Goal: Task Accomplishment & Management: Manage account settings

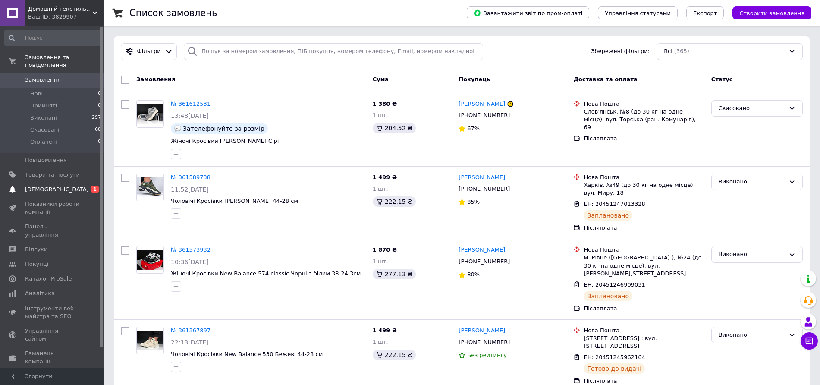
click at [51, 185] on span "[DEMOGRAPHIC_DATA]" at bounding box center [57, 189] width 64 height 8
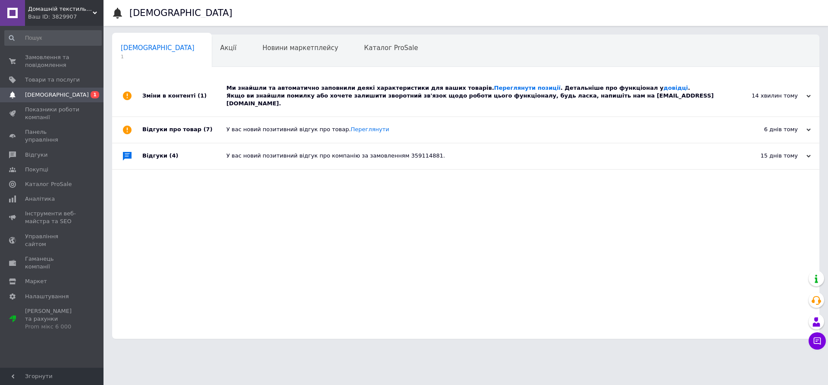
click at [320, 89] on div "Ми знайшли та автоматично заповнили деякі характеристики для ваших товарів. Пер…" at bounding box center [475, 96] width 498 height 24
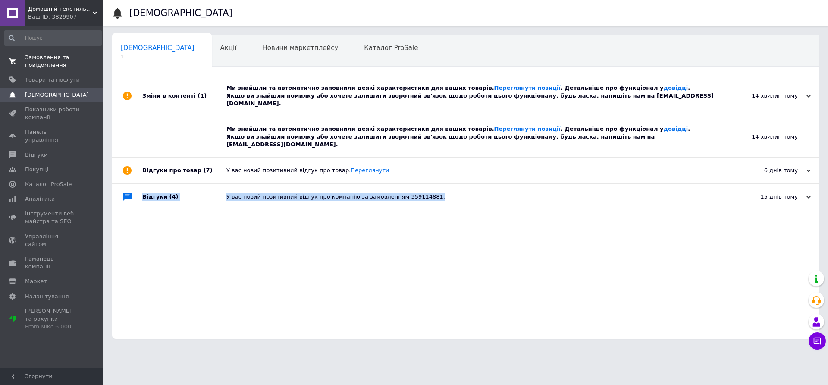
click at [56, 57] on span "Замовлення та повідомлення" at bounding box center [52, 61] width 55 height 16
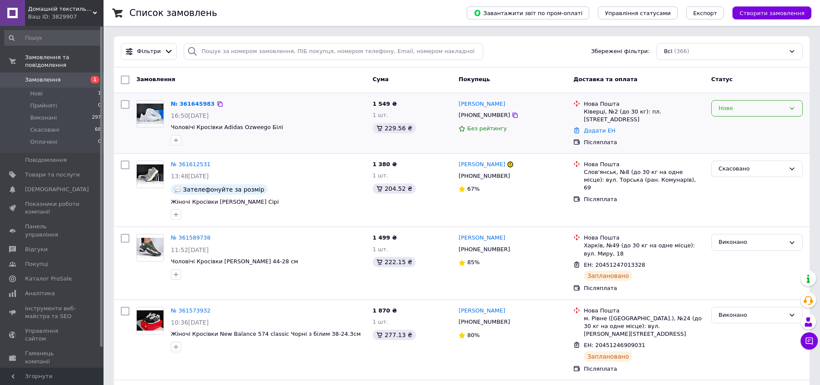
click at [736, 105] on div "Нове" at bounding box center [751, 108] width 66 height 9
click at [739, 125] on li "Прийнято" at bounding box center [756, 126] width 91 height 16
click at [191, 103] on link "№ 361645983" at bounding box center [193, 103] width 44 height 6
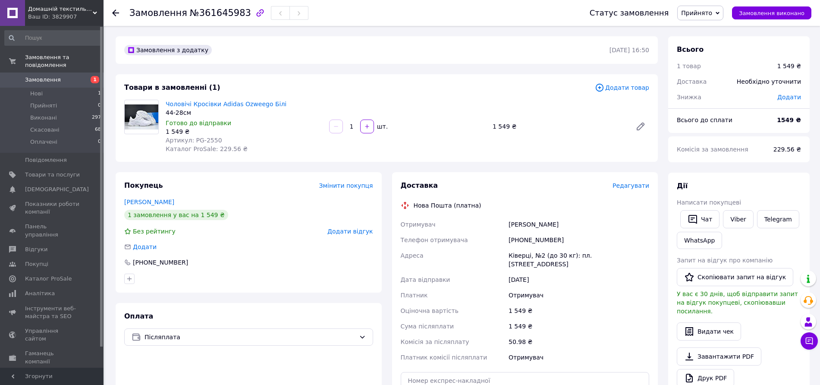
click at [539, 238] on div "[PHONE_NUMBER]" at bounding box center [579, 240] width 144 height 16
copy div "[PHONE_NUMBER]"
drag, startPoint x: 598, startPoint y: 132, endPoint x: 588, endPoint y: 131, distance: 9.6
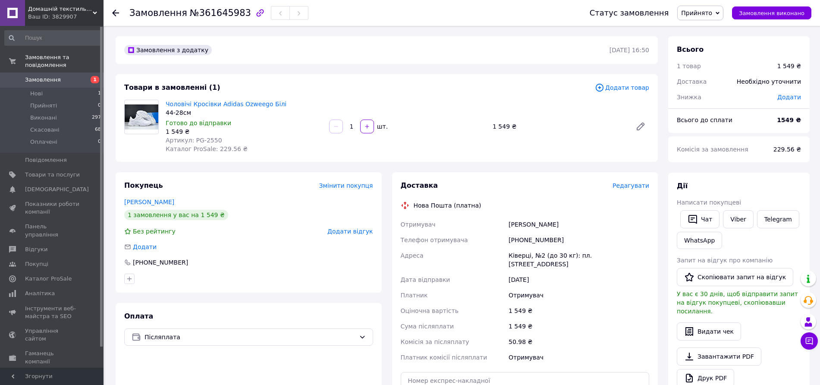
click at [597, 132] on div "Чоловічі Кросівки Adidas Ozweego Білі 44-28см Готово до відправки 1 549 ₴ Артик…" at bounding box center [407, 126] width 490 height 57
drag, startPoint x: 276, startPoint y: 102, endPoint x: 166, endPoint y: 106, distance: 110.0
click at [166, 106] on span "Чоловічі Кросівки Adidas Ozweego Білі" at bounding box center [244, 104] width 157 height 9
copy link "Чоловічі Кросівки Adidas Ozweego Білі"
click at [498, 160] on div "Товари в замовленні (1) Додати товар Чоловічі Кросівки Adidas Ozweego Білі 44-2…" at bounding box center [387, 118] width 542 height 88
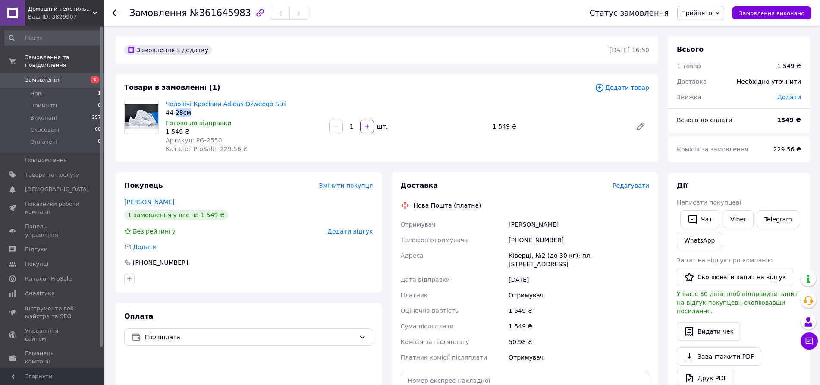
drag, startPoint x: 201, startPoint y: 110, endPoint x: 175, endPoint y: 113, distance: 27.0
click at [175, 113] on div "44-28см" at bounding box center [244, 112] width 157 height 9
copy div "28см"
drag, startPoint x: 552, startPoint y: 53, endPoint x: 251, endPoint y: 257, distance: 364.2
click at [551, 53] on div "Замовлення з додатку" at bounding box center [365, 50] width 487 height 14
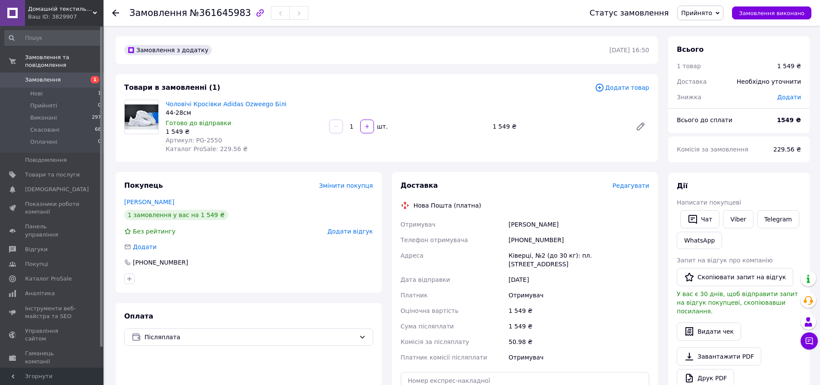
click at [531, 242] on div "[PHONE_NUMBER]" at bounding box center [579, 240] width 144 height 16
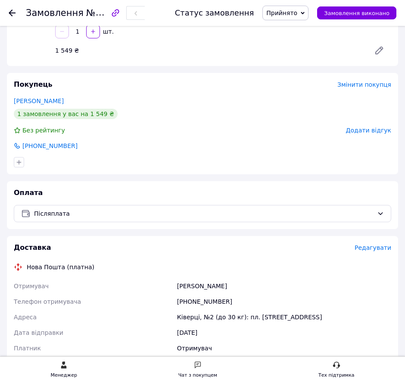
scroll to position [162, 0]
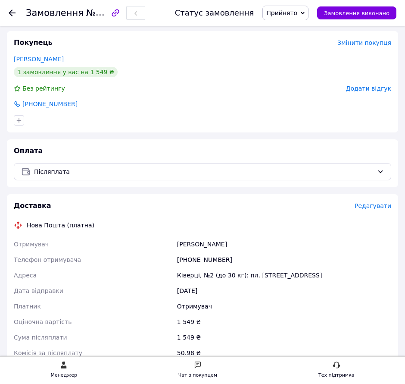
click at [192, 260] on div "[PHONE_NUMBER]" at bounding box center [284, 260] width 218 height 16
drag, startPoint x: 192, startPoint y: 260, endPoint x: 411, endPoint y: 236, distance: 220.4
click at [201, 260] on div "[PHONE_NUMBER]" at bounding box center [284, 260] width 218 height 16
copy div "[PHONE_NUMBER]"
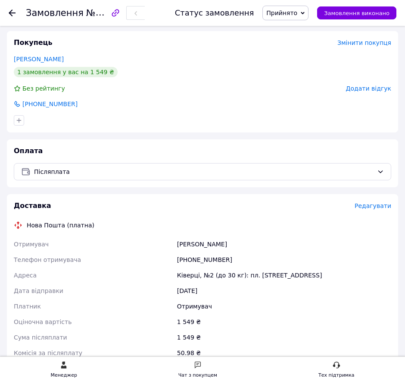
click at [187, 243] on div "[PERSON_NAME]" at bounding box center [284, 244] width 218 height 16
drag, startPoint x: 187, startPoint y: 243, endPoint x: 413, endPoint y: 250, distance: 226.1
click at [188, 243] on div "[PERSON_NAME]" at bounding box center [284, 244] width 218 height 16
copy div "[PERSON_NAME]"
click at [204, 244] on div "[PERSON_NAME]" at bounding box center [284, 244] width 218 height 16
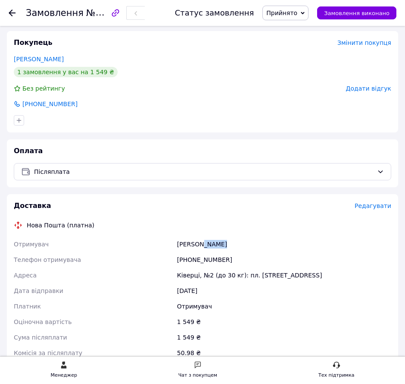
drag, startPoint x: 204, startPoint y: 244, endPoint x: 411, endPoint y: 250, distance: 207.1
click at [209, 244] on div "[PERSON_NAME]" at bounding box center [284, 244] width 218 height 16
copy div "[PERSON_NAME]"
click at [191, 271] on div "Ківерці, №2 (до 30 кг): пл. [STREET_ADDRESS]" at bounding box center [284, 275] width 218 height 16
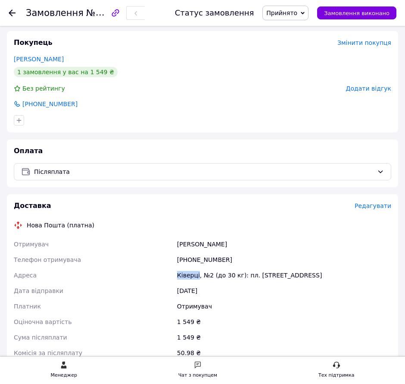
copy div "Ківерці"
click at [206, 275] on div "Ківерці, №2 (до 30 кг): пл. [STREET_ADDRESS]" at bounding box center [284, 275] width 218 height 16
drag, startPoint x: 206, startPoint y: 275, endPoint x: 214, endPoint y: 277, distance: 8.0
click at [207, 275] on div "Ківерці, №2 (до 30 кг): пл. [STREET_ADDRESS]" at bounding box center [284, 275] width 218 height 16
copy div "2"
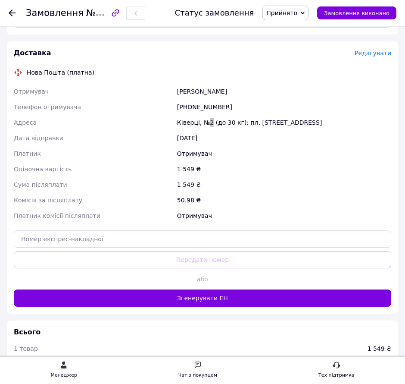
scroll to position [377, 0]
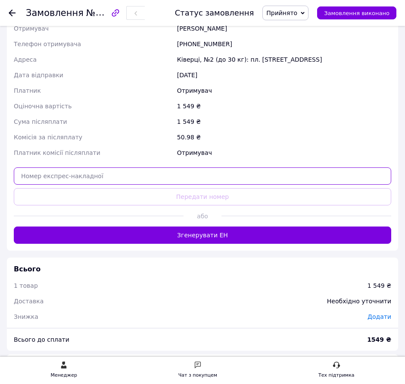
click at [233, 178] on input "text" at bounding box center [203, 175] width 378 height 17
paste input "20451247399991"
type input "20451247399991"
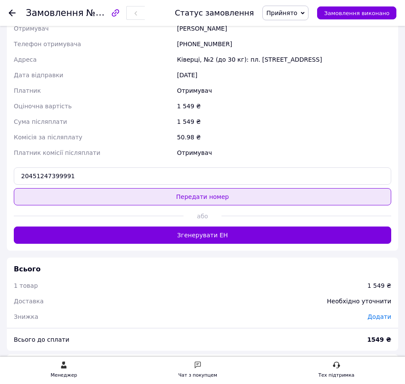
click at [235, 197] on button "Передати номер" at bounding box center [203, 196] width 378 height 17
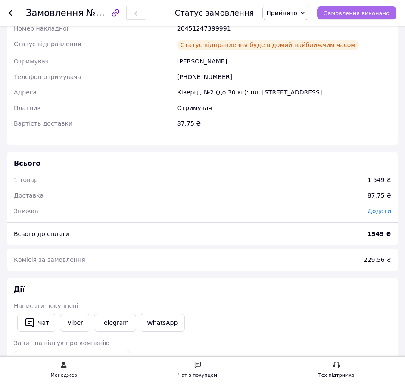
click at [354, 11] on span "Замовлення виконано" at bounding box center [357, 13] width 66 height 6
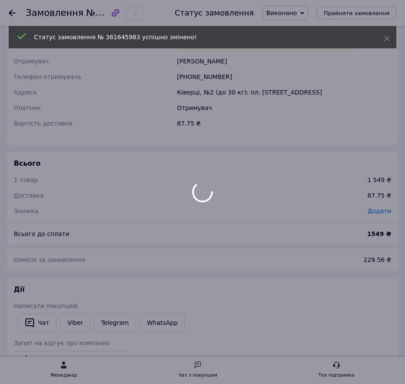
scroll to position [372, 0]
